Goal: Task Accomplishment & Management: Manage account settings

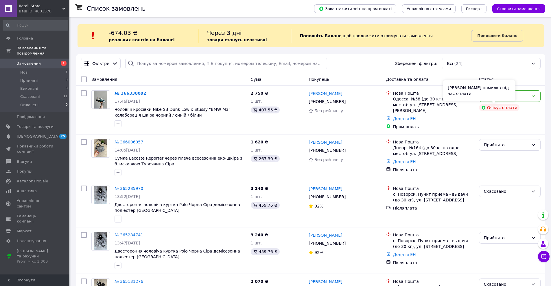
click at [495, 100] on div "Сталася помилка під час оплати" at bounding box center [479, 90] width 72 height 21
click at [523, 99] on div "Нове" at bounding box center [506, 96] width 45 height 6
click at [284, 210] on div "3 240 ₴ 1 шт. 459.76 ₴" at bounding box center [277, 205] width 58 height 42
click at [505, 101] on div "Сталася помилка під час оплати" at bounding box center [479, 90] width 72 height 21
click at [531, 99] on div "Нове" at bounding box center [510, 96] width 62 height 12
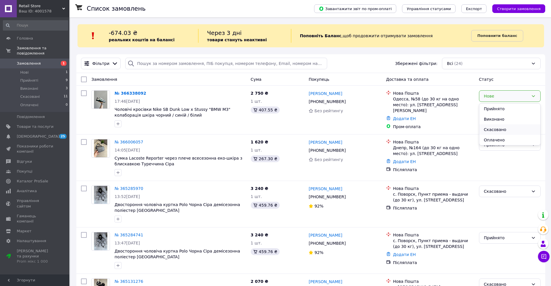
click at [502, 129] on li "Скасовано" at bounding box center [509, 130] width 61 height 10
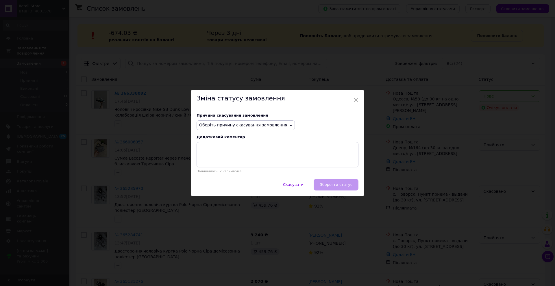
click at [244, 126] on span "Оберіть причину скасування замовлення" at bounding box center [243, 125] width 88 height 5
click at [246, 151] on li "Оплата не надійшла" at bounding box center [246, 153] width 98 height 8
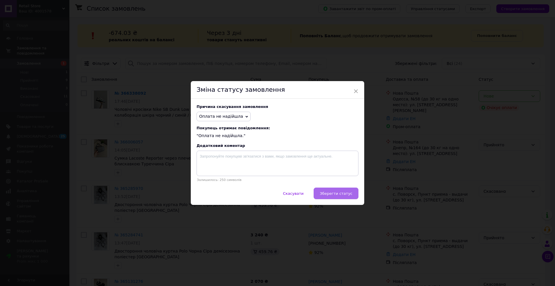
click at [347, 194] on span "Зберегти статус" at bounding box center [336, 194] width 33 height 4
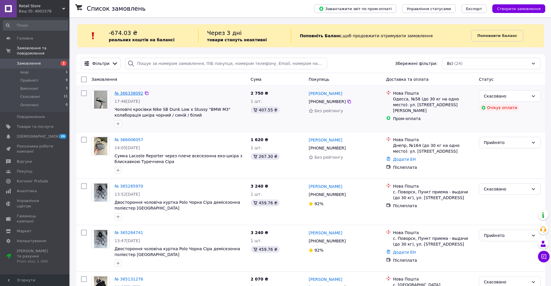
click at [137, 92] on link "№ 366338092" at bounding box center [128, 93] width 29 height 5
